Goal: Register for event/course

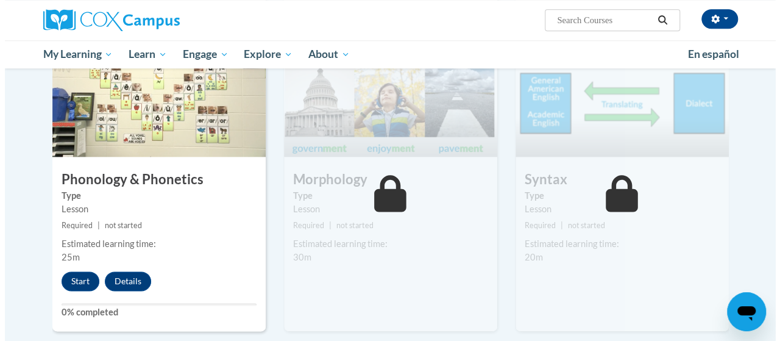
scroll to position [670, 0]
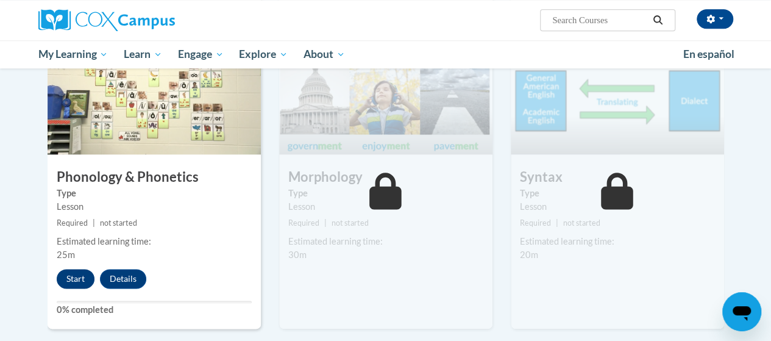
click at [77, 280] on button "Start" at bounding box center [76, 278] width 38 height 19
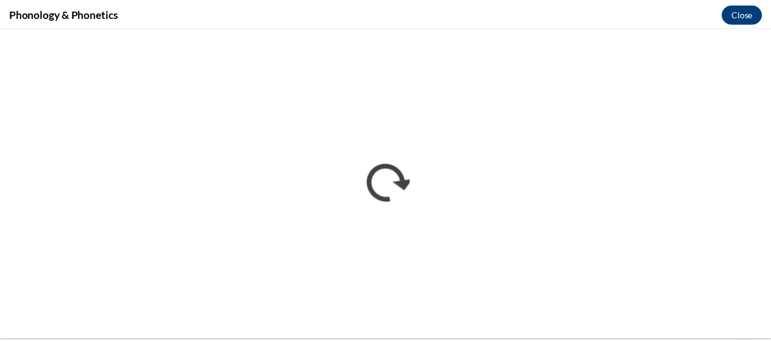
scroll to position [0, 0]
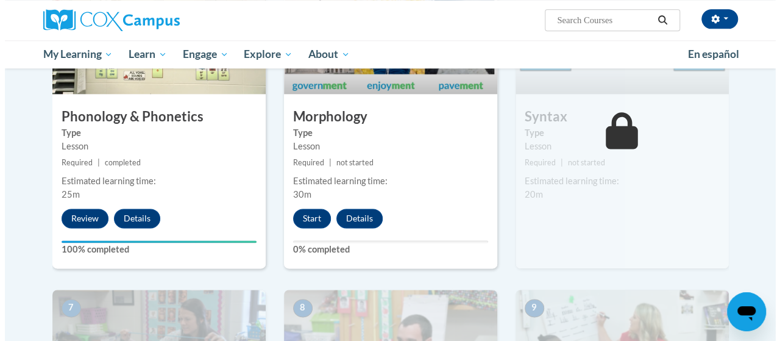
scroll to position [730, 0]
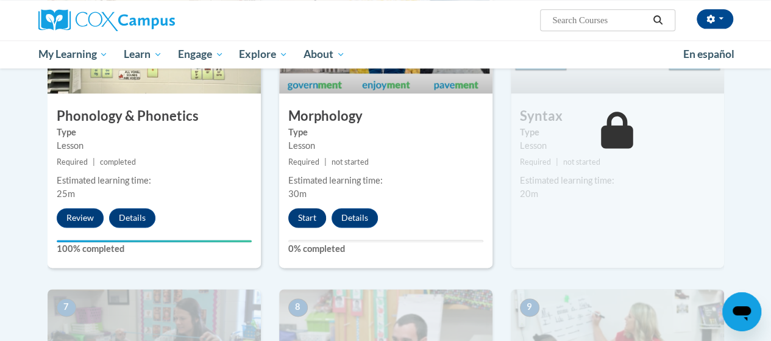
click at [316, 225] on button "Start" at bounding box center [307, 217] width 38 height 19
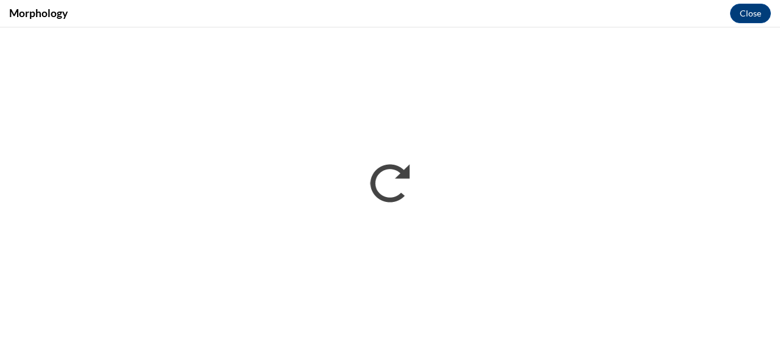
scroll to position [0, 0]
